Goal: Task Accomplishment & Management: Manage account settings

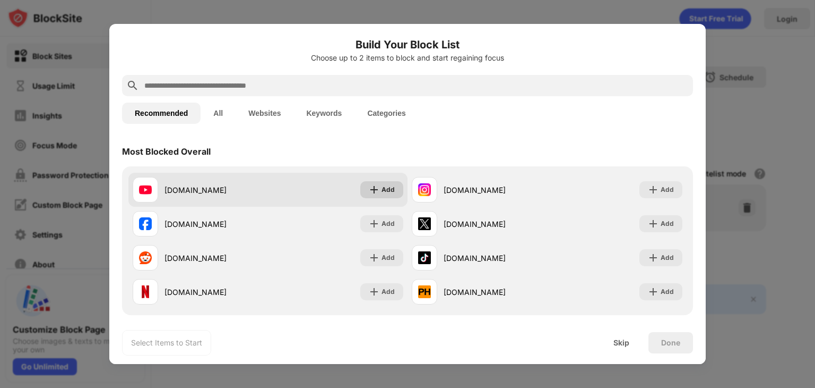
click at [384, 193] on div "Add" at bounding box center [388, 189] width 13 height 11
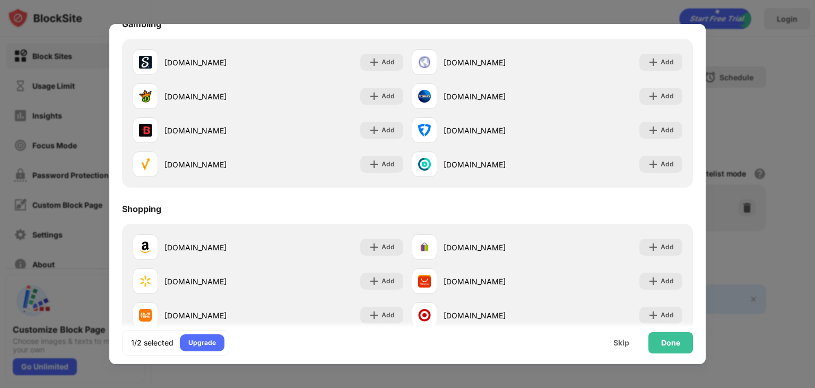
scroll to position [1113, 0]
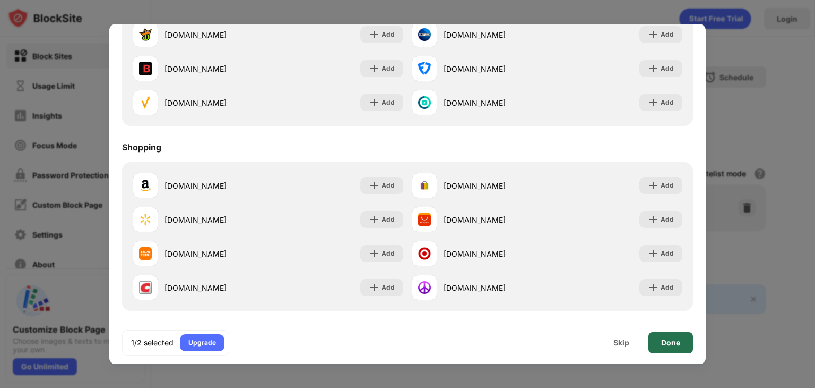
click at [667, 338] on div "Done" at bounding box center [670, 342] width 19 height 8
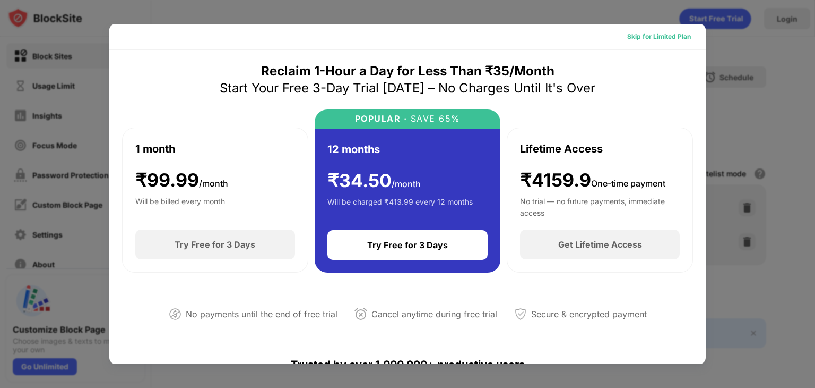
click at [664, 32] on div "Skip for Limited Plan" at bounding box center [659, 36] width 64 height 11
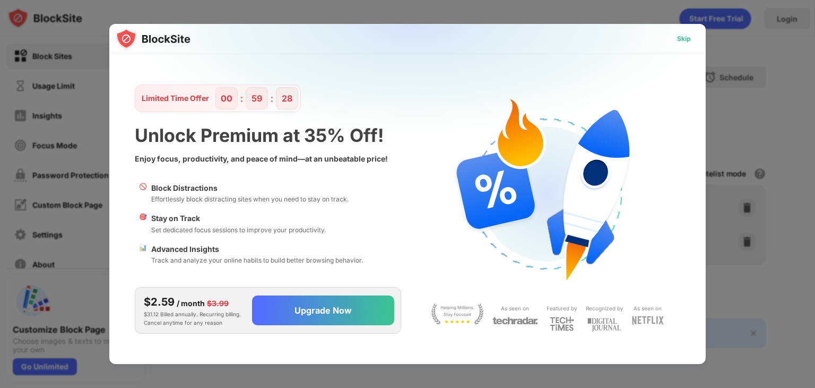
click at [686, 44] on div "Skip" at bounding box center [684, 38] width 14 height 11
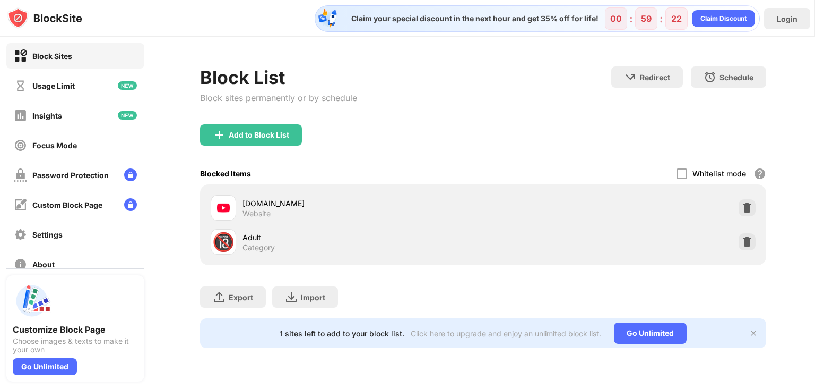
click at [254, 232] on div "Adult" at bounding box center [363, 236] width 240 height 11
drag, startPoint x: 254, startPoint y: 232, endPoint x: 554, endPoint y: -46, distance: 409.1
click at [554, 0] on html "Block Sites Usage Limit Insights Focus Mode Password Protection Custom Block Pa…" at bounding box center [407, 194] width 815 height 388
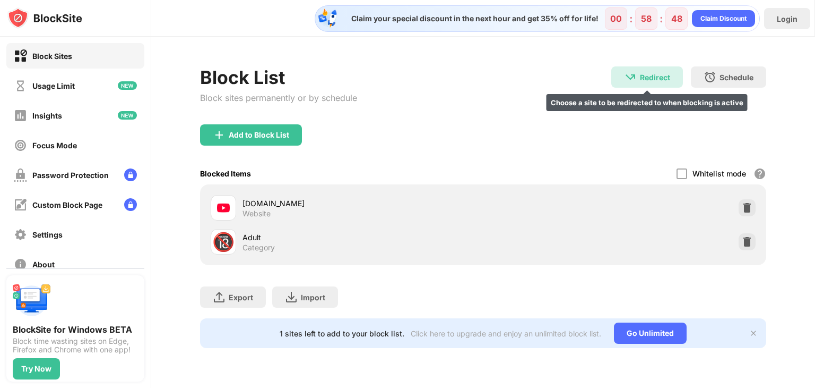
click at [654, 72] on div "Redirect Choose a site to be redirected to when blocking is active" at bounding box center [648, 76] width 72 height 21
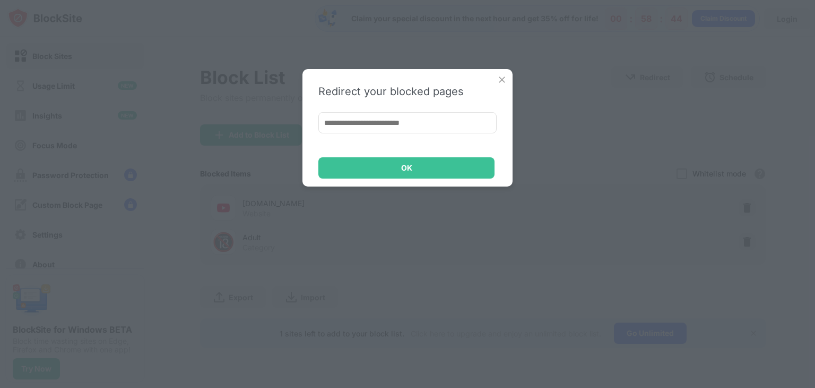
click at [505, 77] on img at bounding box center [502, 79] width 11 height 11
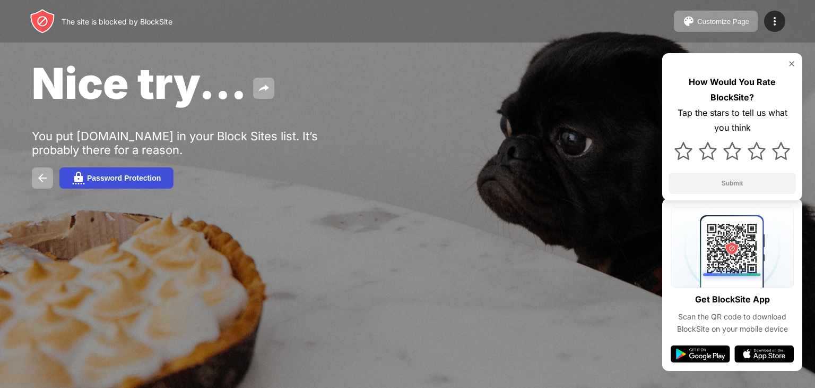
click at [83, 184] on img at bounding box center [78, 177] width 13 height 13
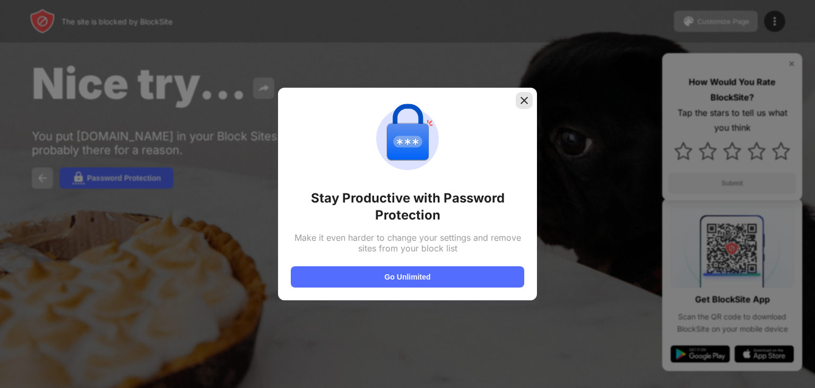
click at [523, 98] on img at bounding box center [524, 100] width 11 height 11
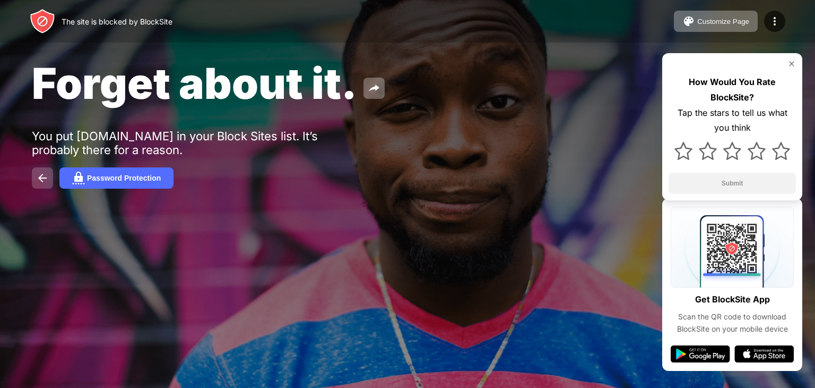
click at [42, 179] on img at bounding box center [42, 177] width 13 height 13
click at [40, 181] on img at bounding box center [42, 177] width 13 height 13
click at [36, 185] on button at bounding box center [42, 177] width 21 height 21
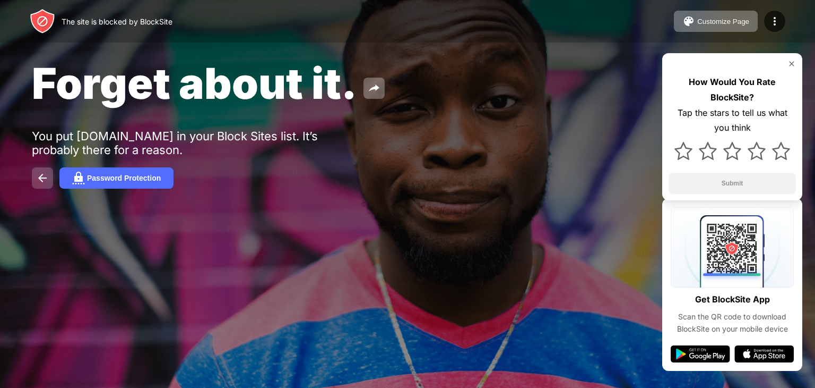
click at [36, 185] on button at bounding box center [42, 177] width 21 height 21
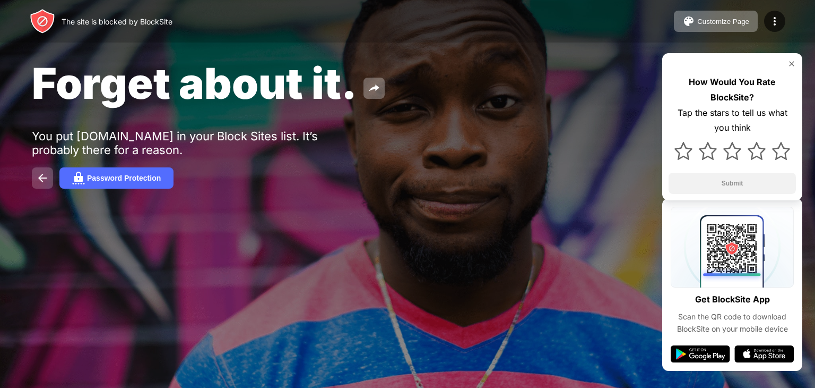
click at [36, 185] on button at bounding box center [42, 177] width 21 height 21
drag, startPoint x: 36, startPoint y: 185, endPoint x: 497, endPoint y: -36, distance: 511.5
click at [497, 0] on html "The site is blocked by BlockSite Customize Page Edit Block List Redirect Custom…" at bounding box center [407, 194] width 815 height 388
